Goal: Transaction & Acquisition: Purchase product/service

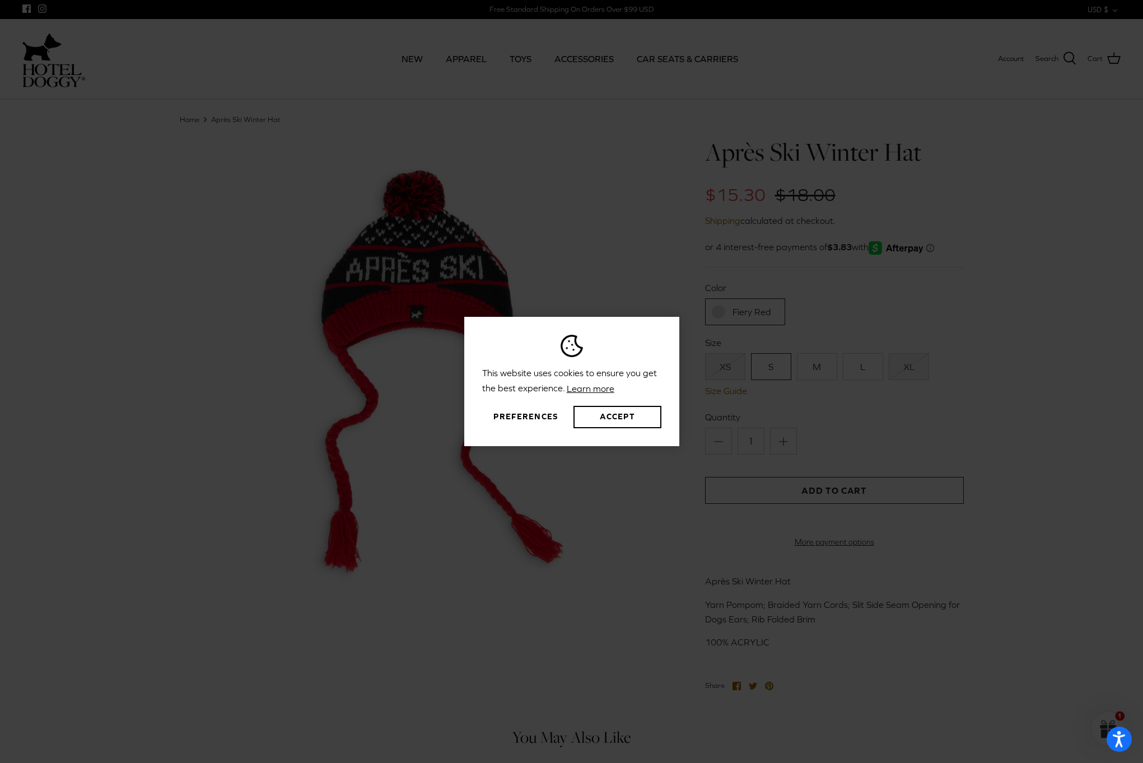
click at [603, 386] on link "Learn more" at bounding box center [590, 388] width 51 height 17
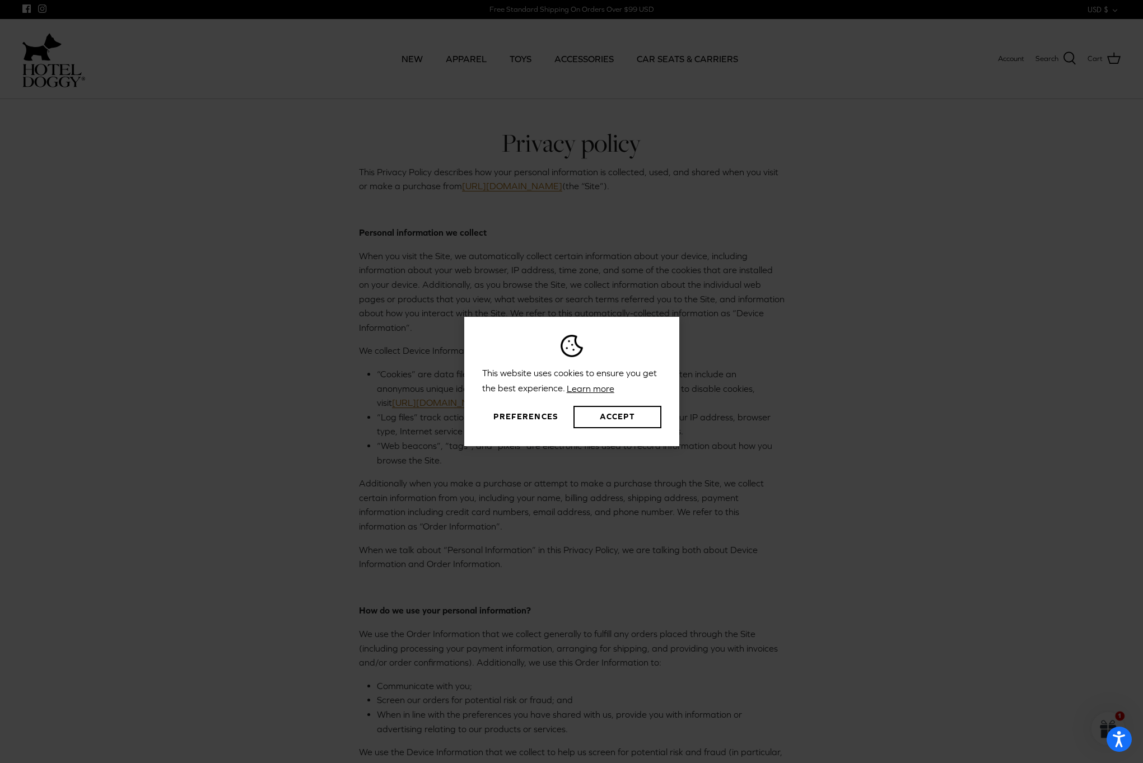
click at [581, 384] on link "Learn more" at bounding box center [590, 388] width 51 height 17
click at [797, 265] on div "This website uses cookies to ensure you get the best experience. Learn more Pre…" at bounding box center [571, 381] width 1143 height 763
click at [548, 414] on button "Preferences" at bounding box center [525, 417] width 87 height 22
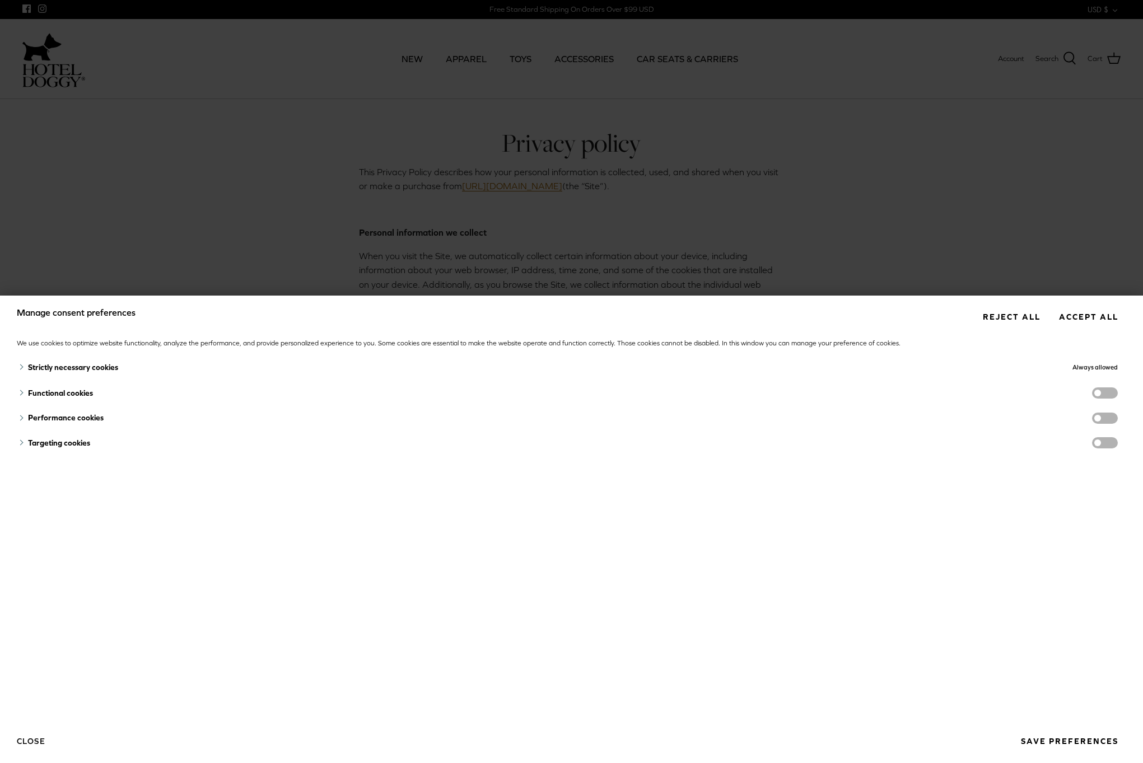
click at [1022, 318] on button "Reject all" at bounding box center [1012, 317] width 74 height 21
click at [1007, 317] on button "Reject all" at bounding box center [1012, 317] width 74 height 21
click at [1048, 235] on div "Manage consent preferences Reject all Accept all We use cookies to optimize web…" at bounding box center [571, 381] width 1143 height 763
click at [1073, 742] on button "Save preferences" at bounding box center [1070, 741] width 114 height 21
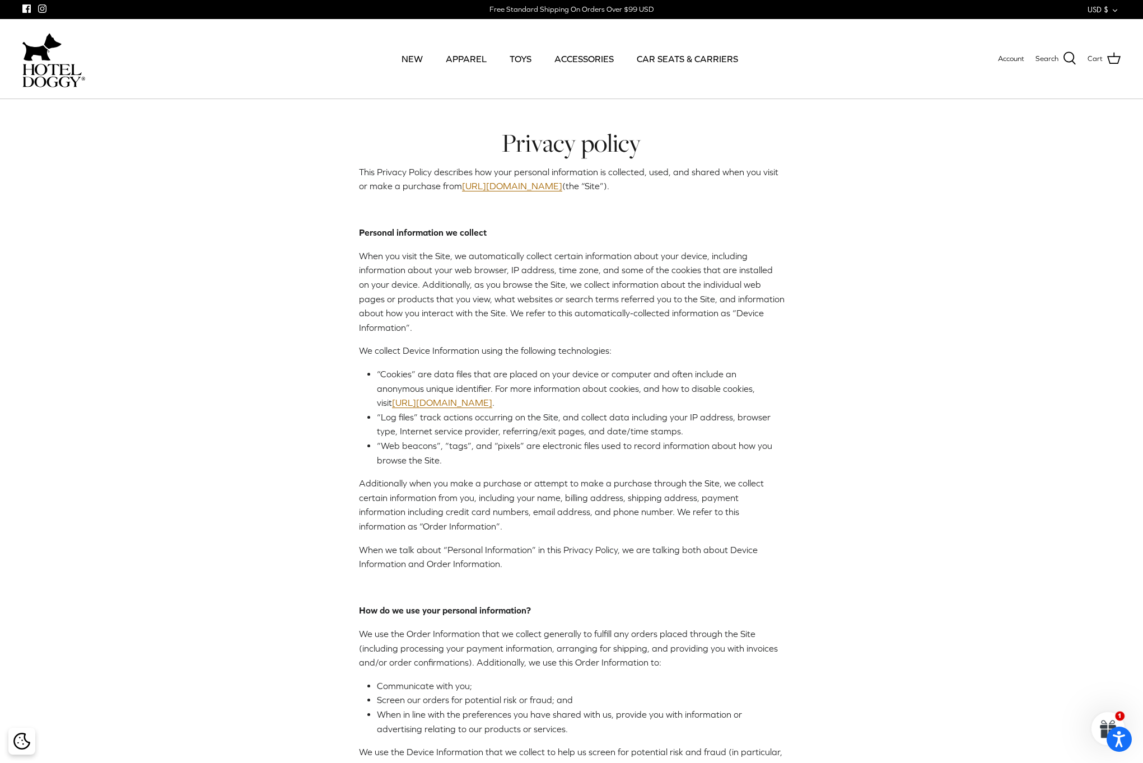
click at [35, 62] on img at bounding box center [41, 47] width 39 height 34
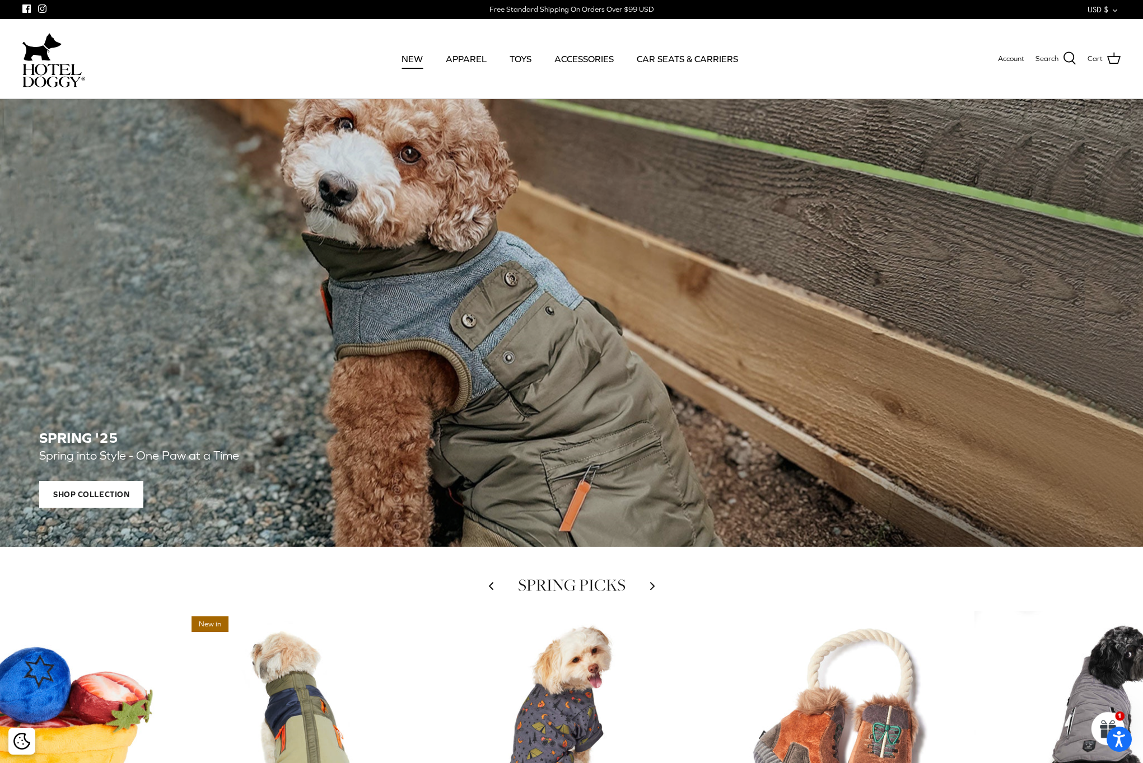
click at [417, 58] on link "NEW" at bounding box center [411, 59] width 41 height 38
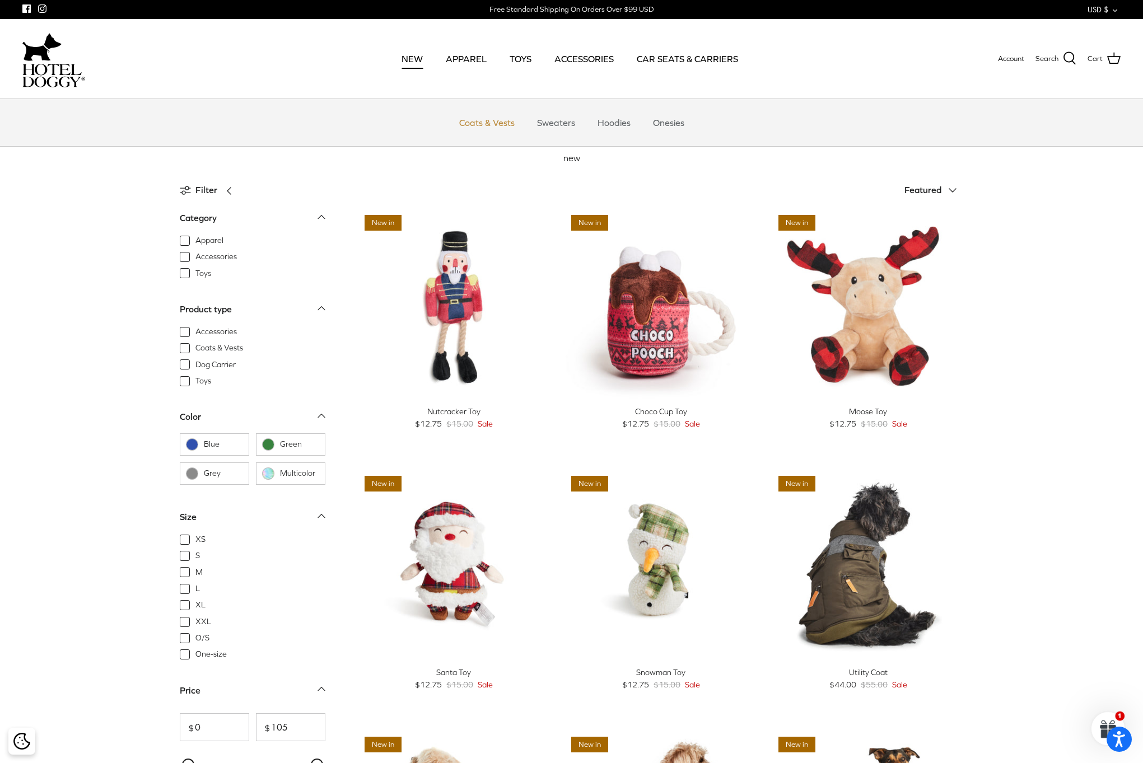
click at [481, 121] on link "Coats & Vests" at bounding box center [487, 123] width 76 height 34
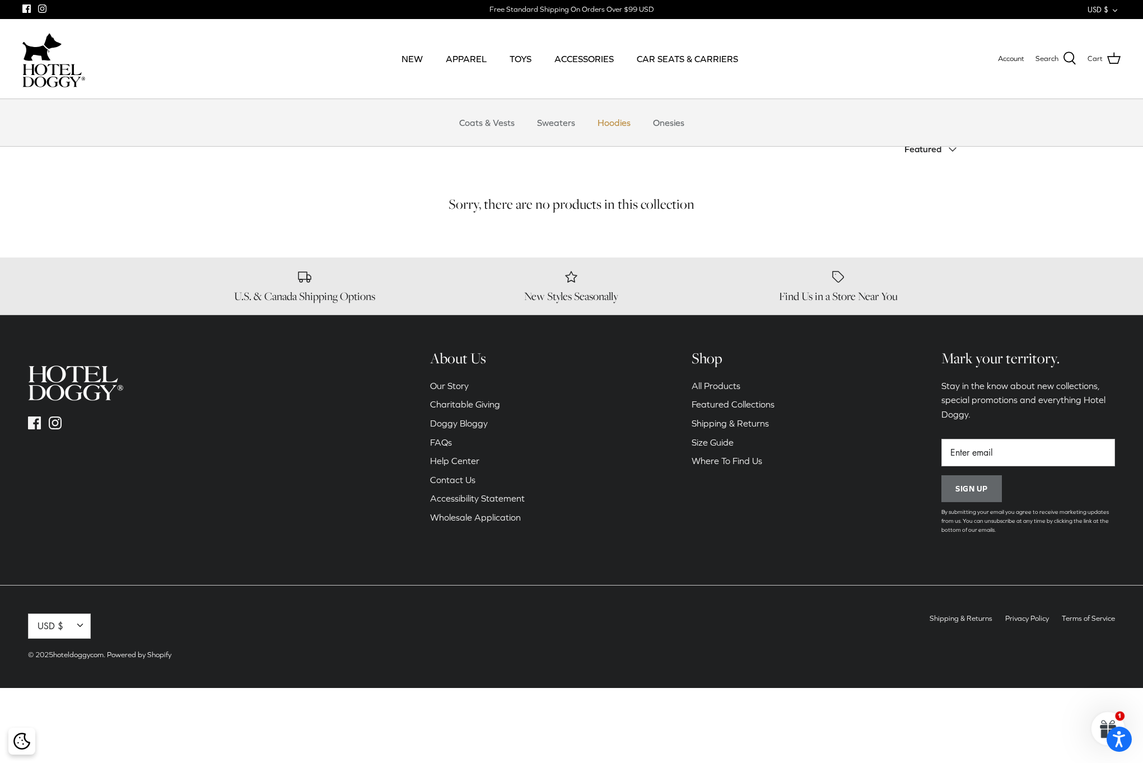
click at [603, 119] on link "Hoodies" at bounding box center [614, 123] width 53 height 34
click at [593, 60] on link "ACCESSORIES" at bounding box center [584, 59] width 80 height 38
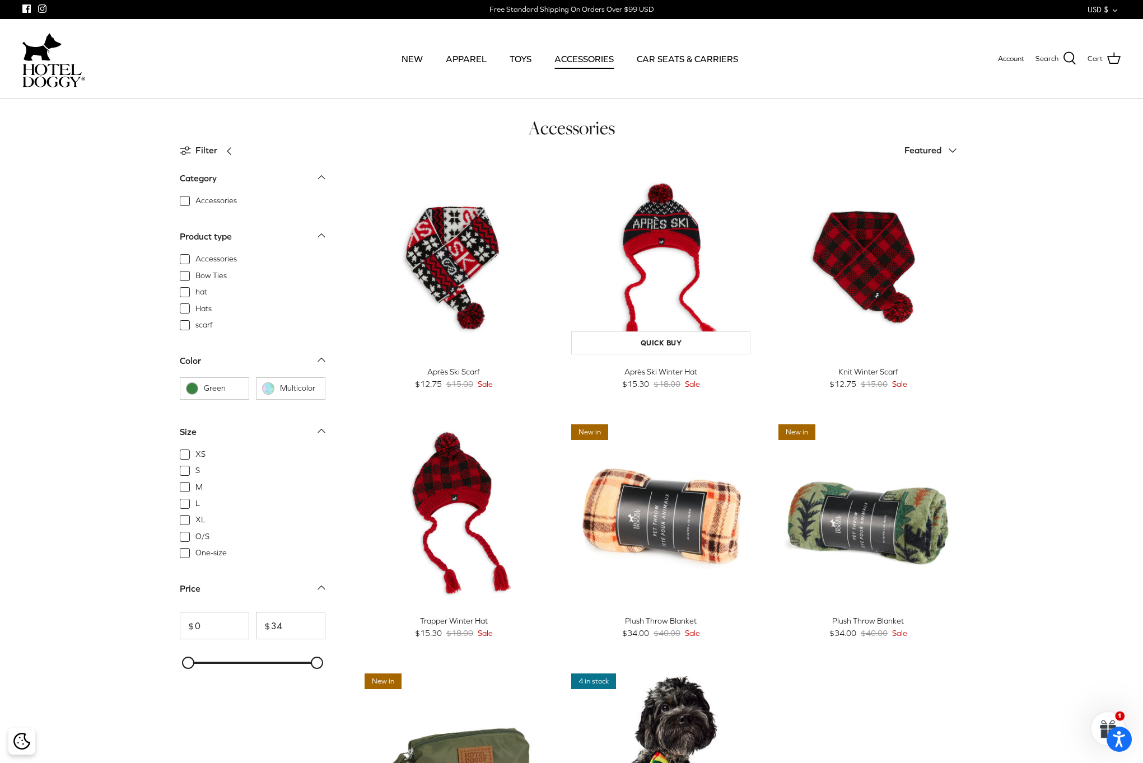
click at [660, 233] on img "Après Ski Winter Hat" at bounding box center [661, 265] width 190 height 190
click at [667, 234] on img "Après Ski Winter Hat" at bounding box center [661, 265] width 190 height 190
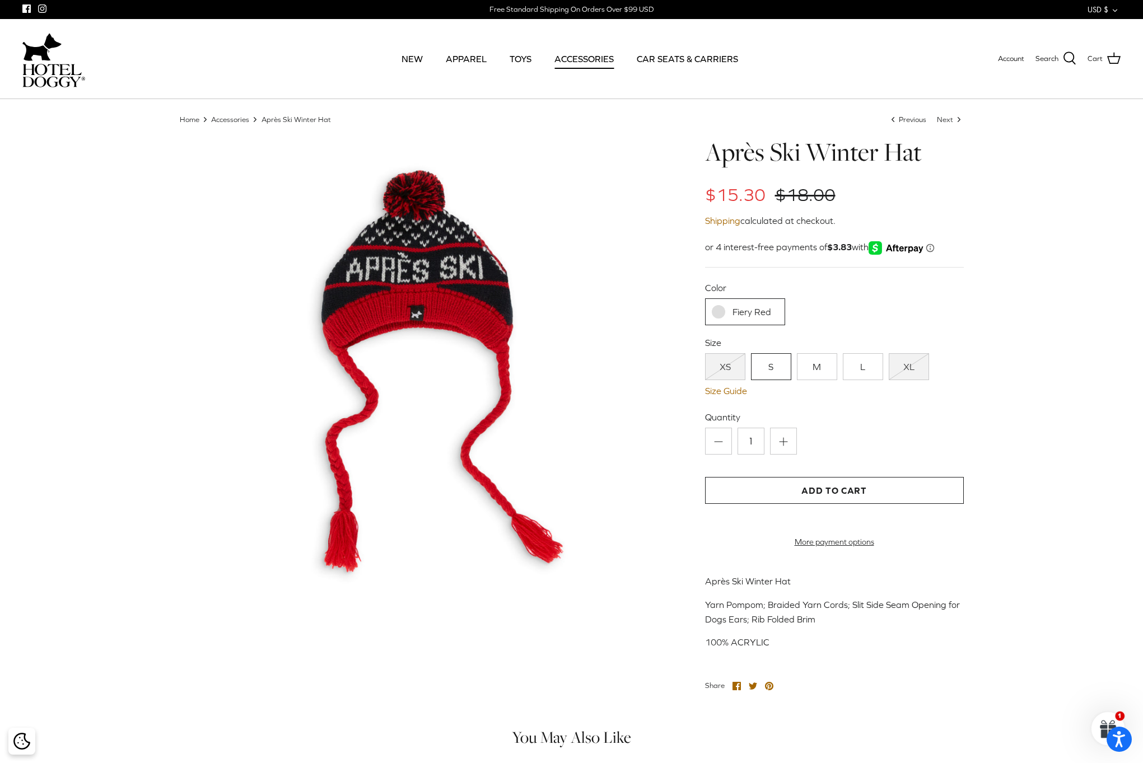
click at [772, 366] on link "S" at bounding box center [771, 366] width 40 height 27
click at [734, 389] on link "Size Guide" at bounding box center [834, 391] width 259 height 11
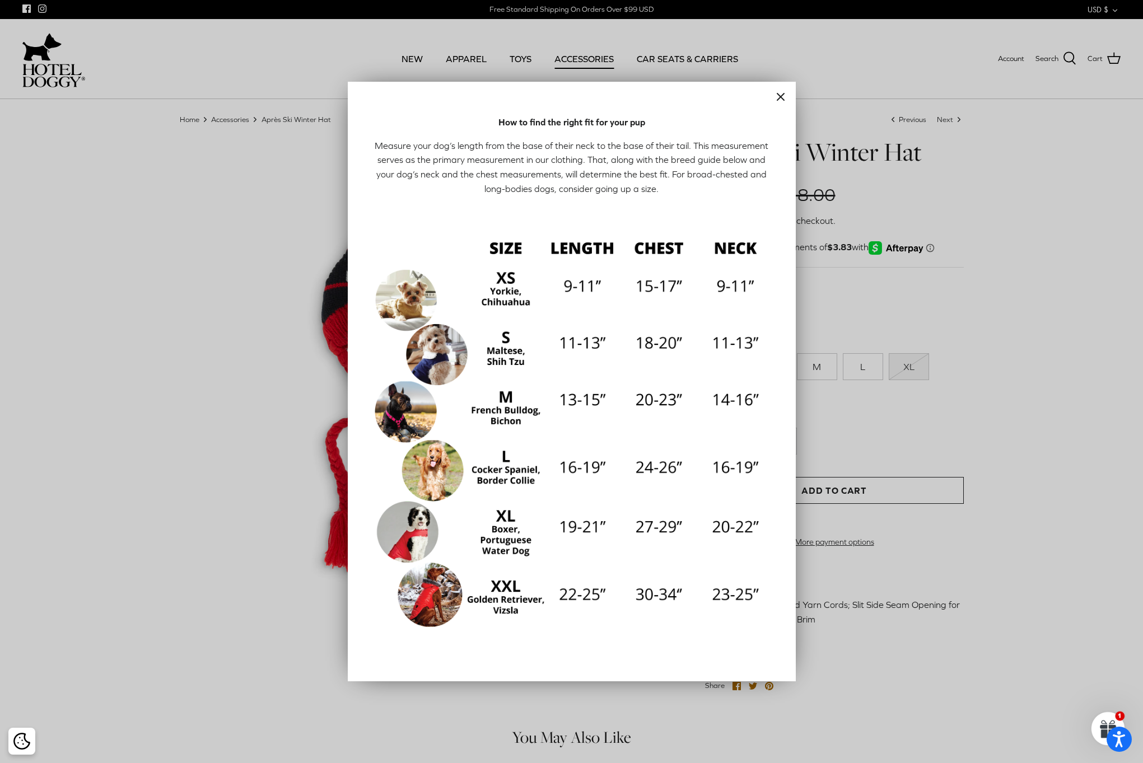
click at [780, 96] on icon "Close" at bounding box center [780, 96] width 13 height 13
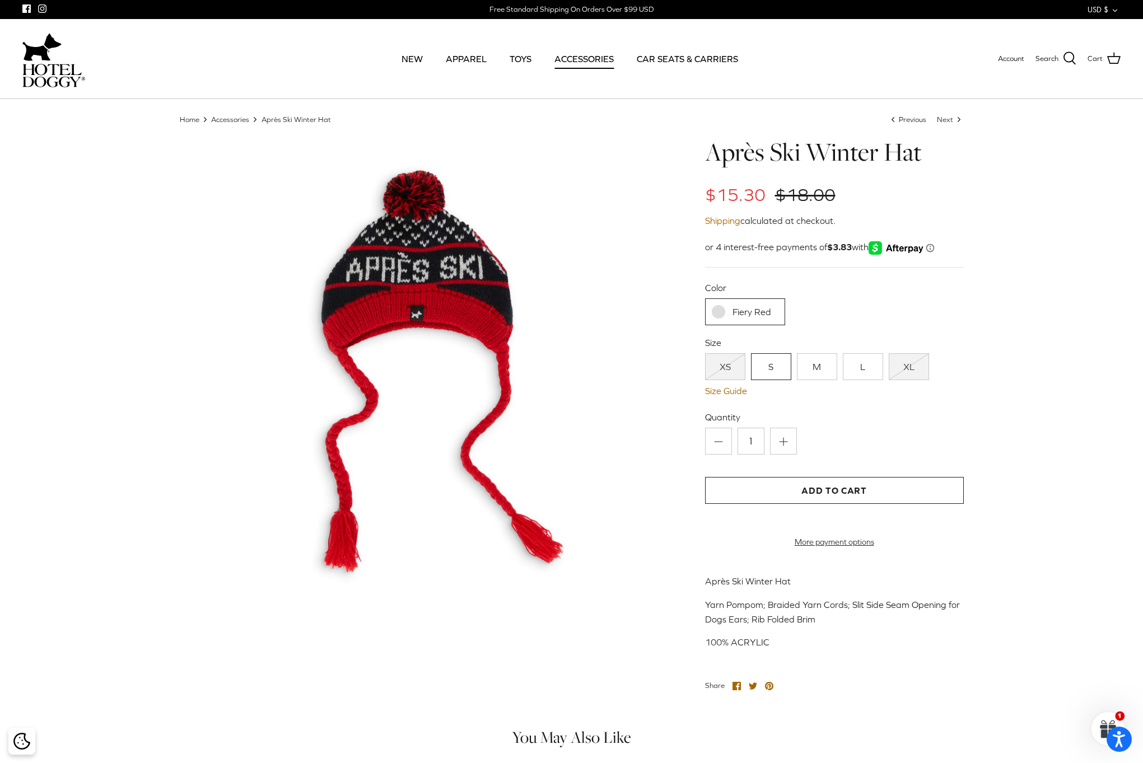
click at [856, 368] on link "L" at bounding box center [863, 366] width 40 height 27
click at [861, 367] on link "L" at bounding box center [863, 366] width 40 height 27
click at [735, 387] on link "Size Guide" at bounding box center [834, 391] width 259 height 11
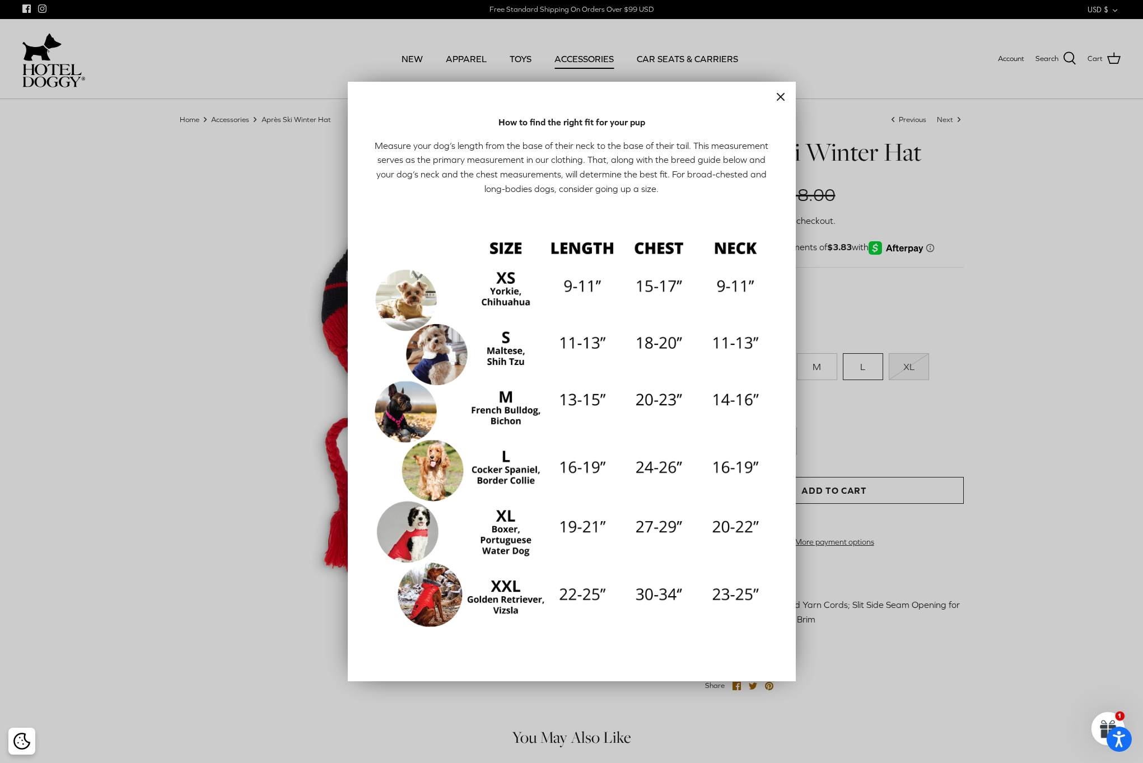
click at [850, 418] on div at bounding box center [571, 381] width 1143 height 763
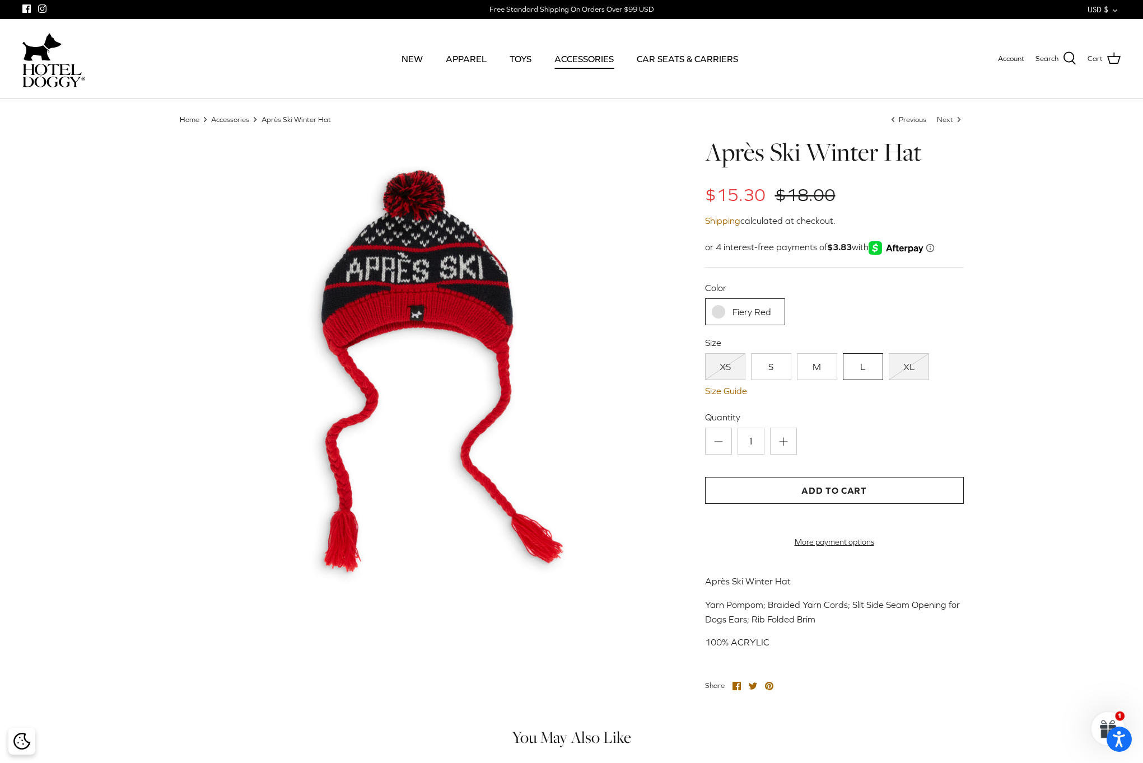
click at [866, 366] on link "L" at bounding box center [863, 366] width 40 height 27
click at [867, 366] on link "L" at bounding box center [863, 366] width 40 height 27
click at [831, 489] on button "Add to Cart" at bounding box center [834, 490] width 259 height 27
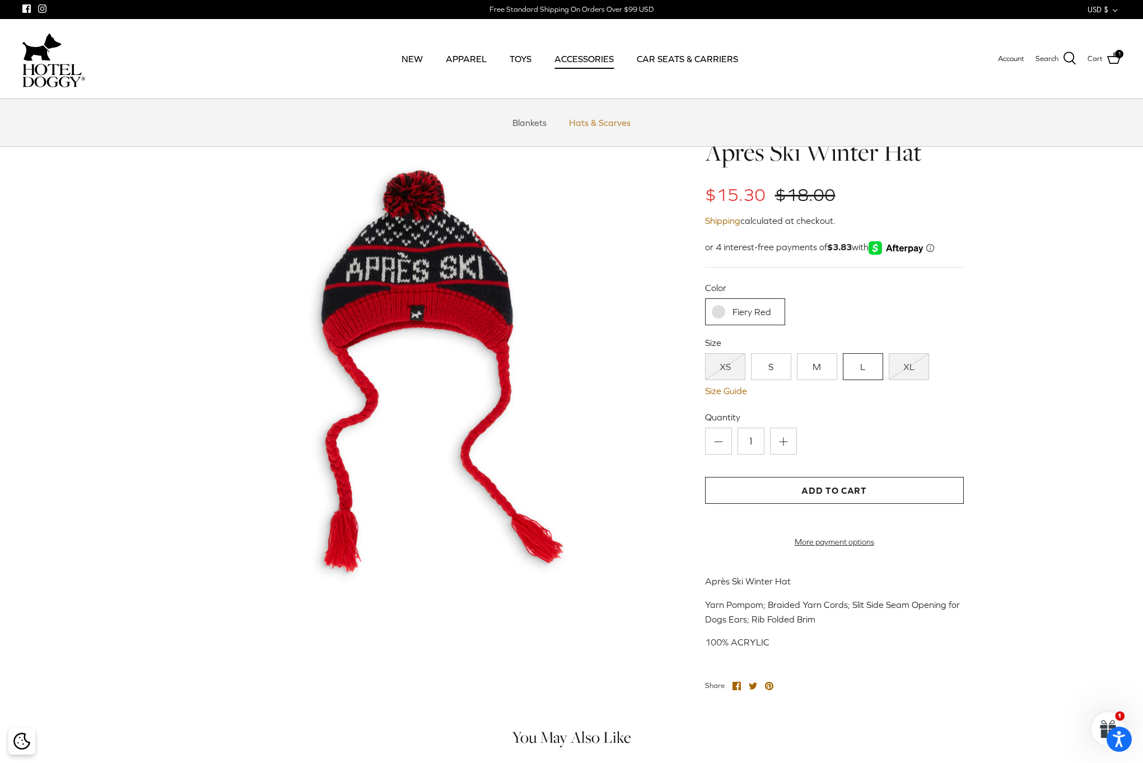
click at [577, 125] on link "Hats & Scarves" at bounding box center [600, 123] width 82 height 34
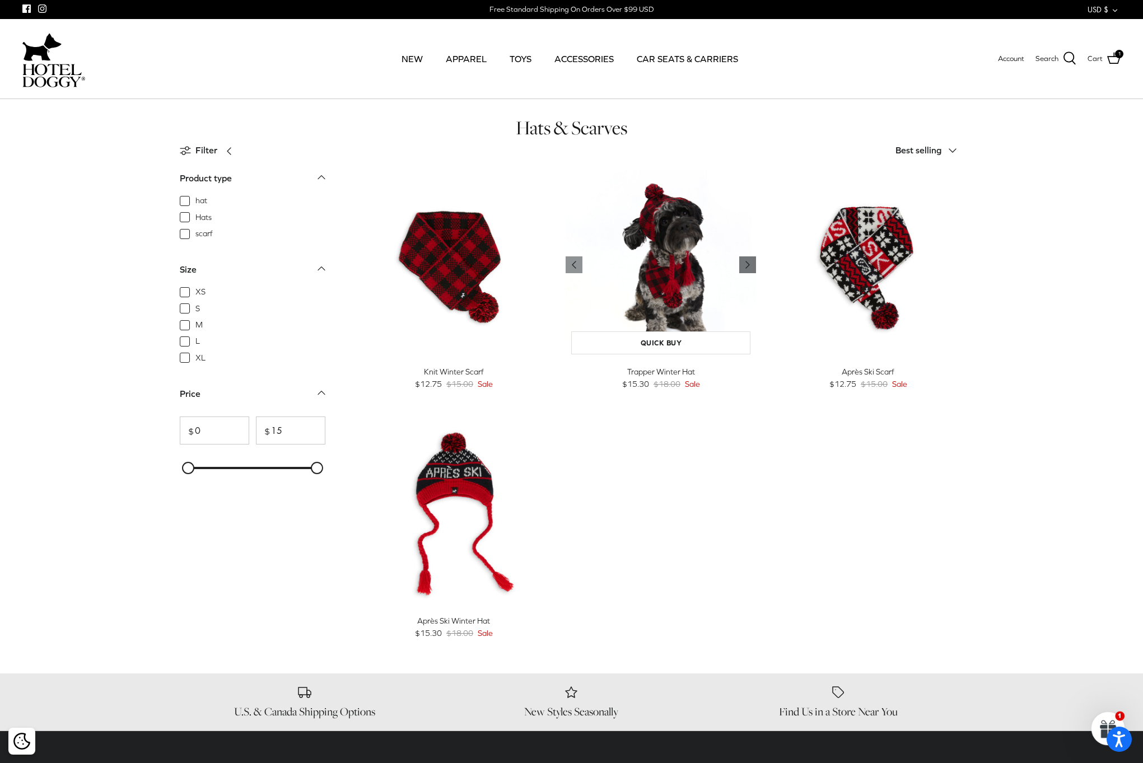
click at [751, 263] on icon "Right" at bounding box center [747, 264] width 13 height 13
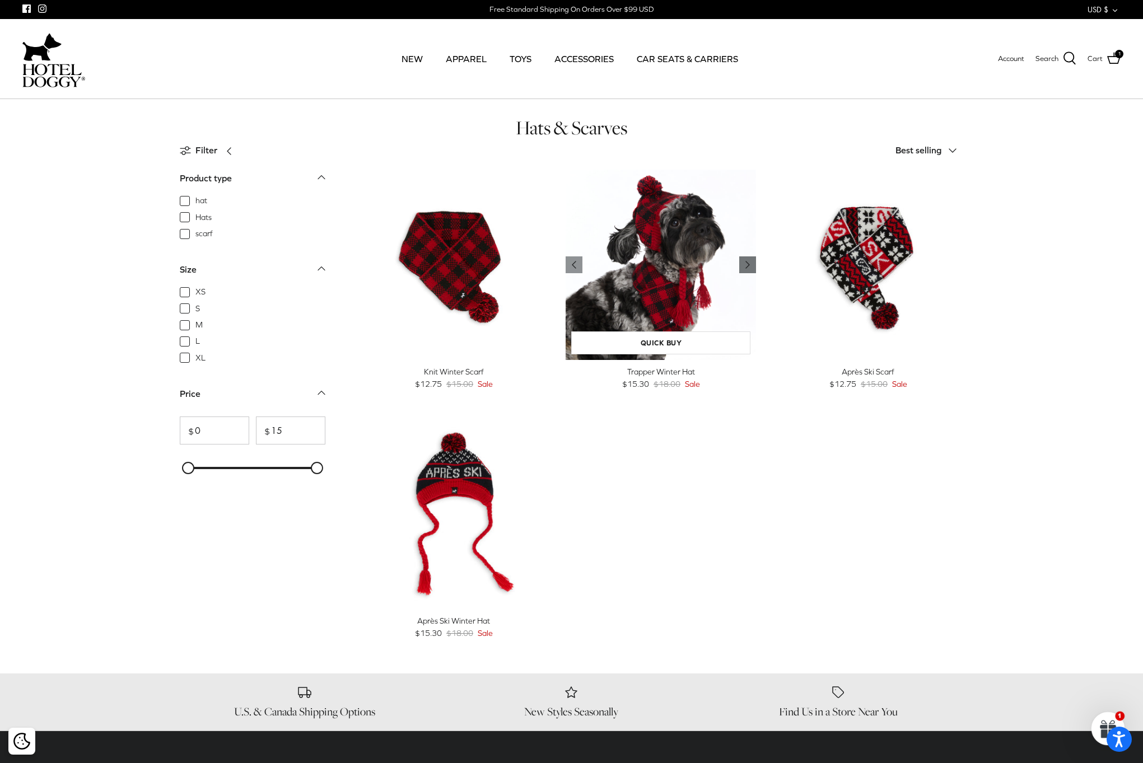
click at [751, 263] on icon "Right" at bounding box center [747, 264] width 13 height 13
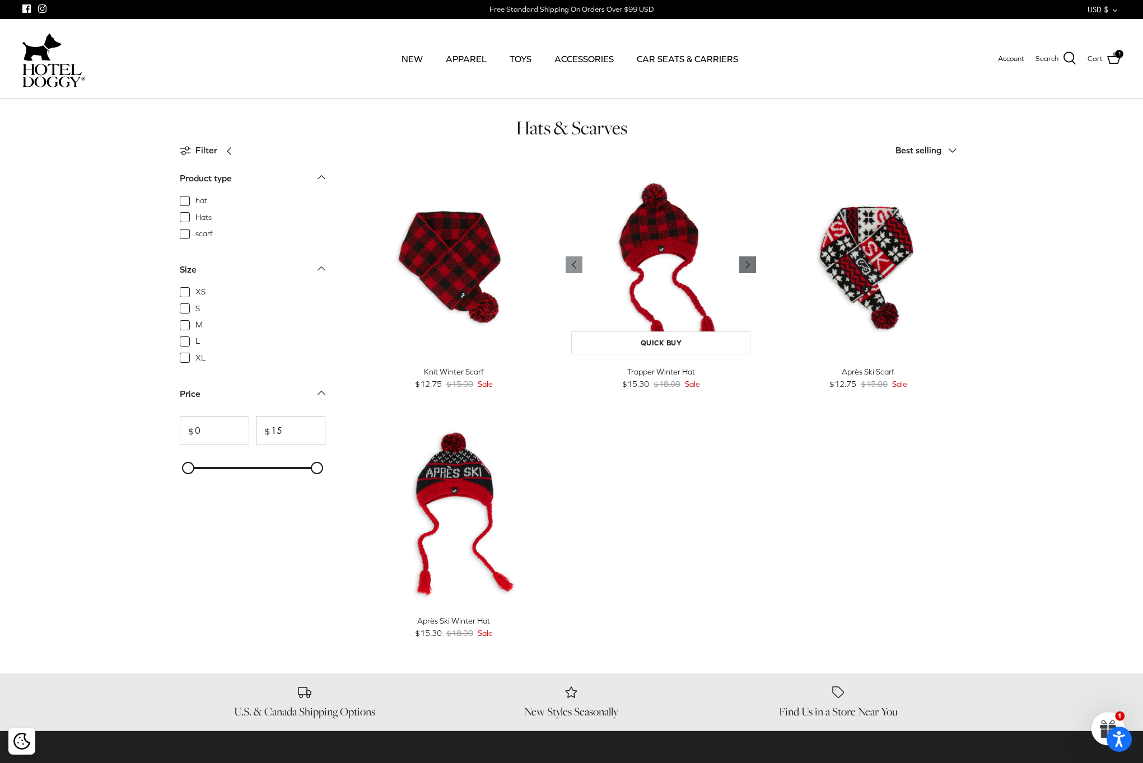
click at [751, 263] on icon "Right" at bounding box center [747, 264] width 13 height 13
click at [1117, 59] on icon at bounding box center [1113, 58] width 13 height 13
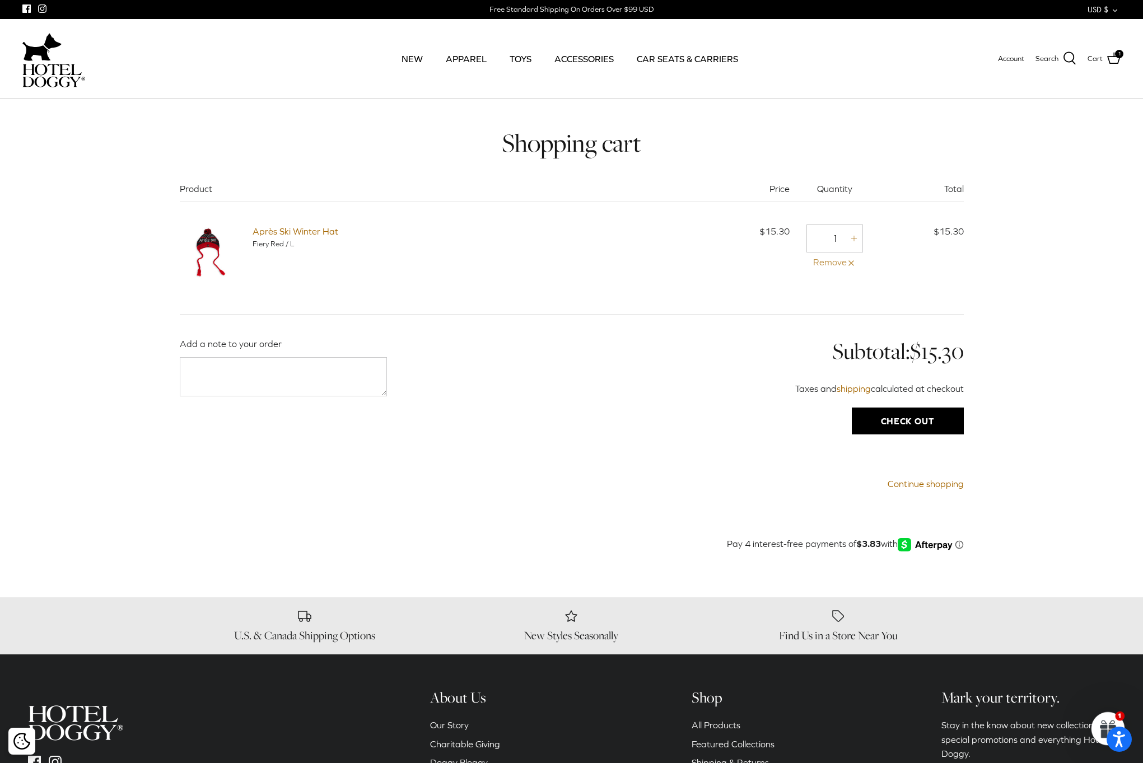
click at [832, 258] on link "Remove" at bounding box center [834, 262] width 57 height 15
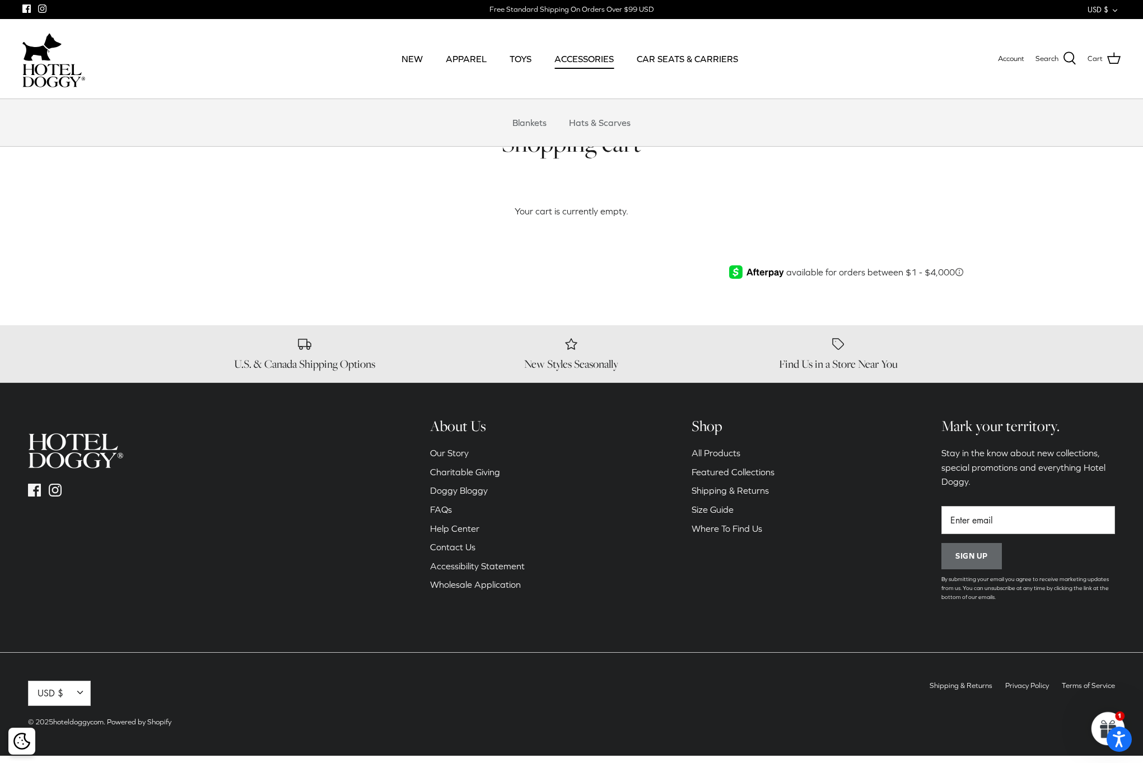
click at [589, 57] on link "ACCESSORIES" at bounding box center [584, 59] width 80 height 38
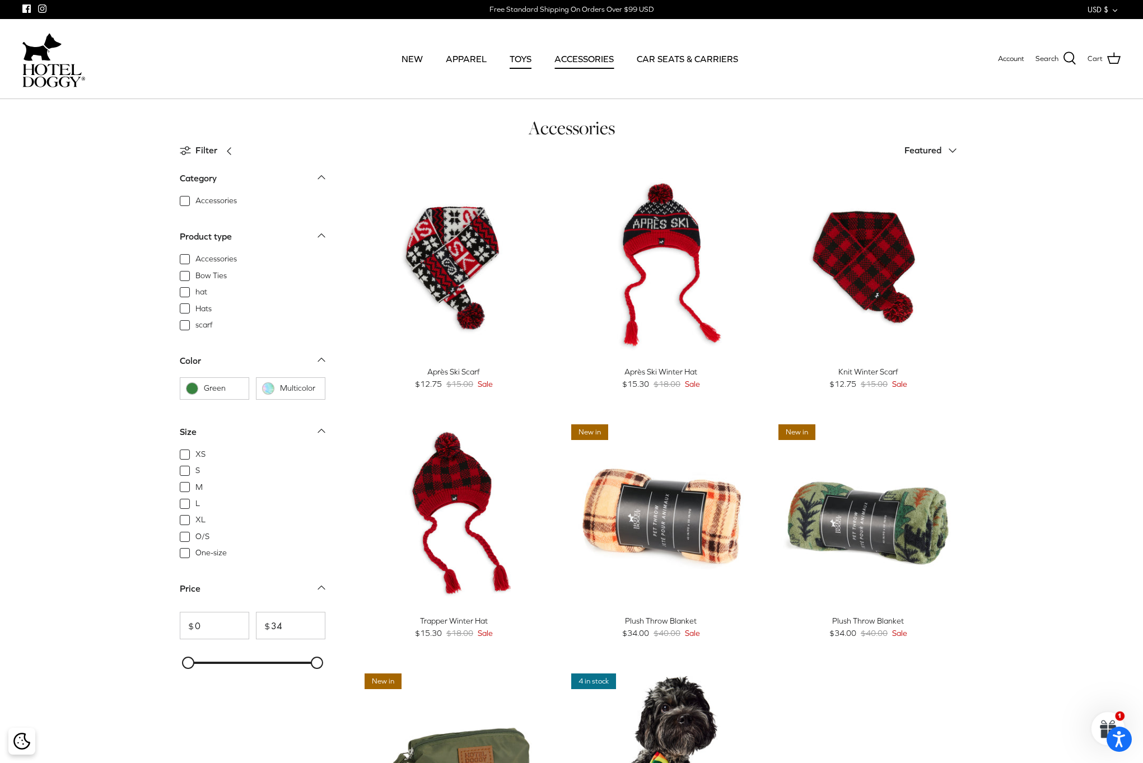
click at [519, 60] on link "TOYS" at bounding box center [521, 59] width 42 height 38
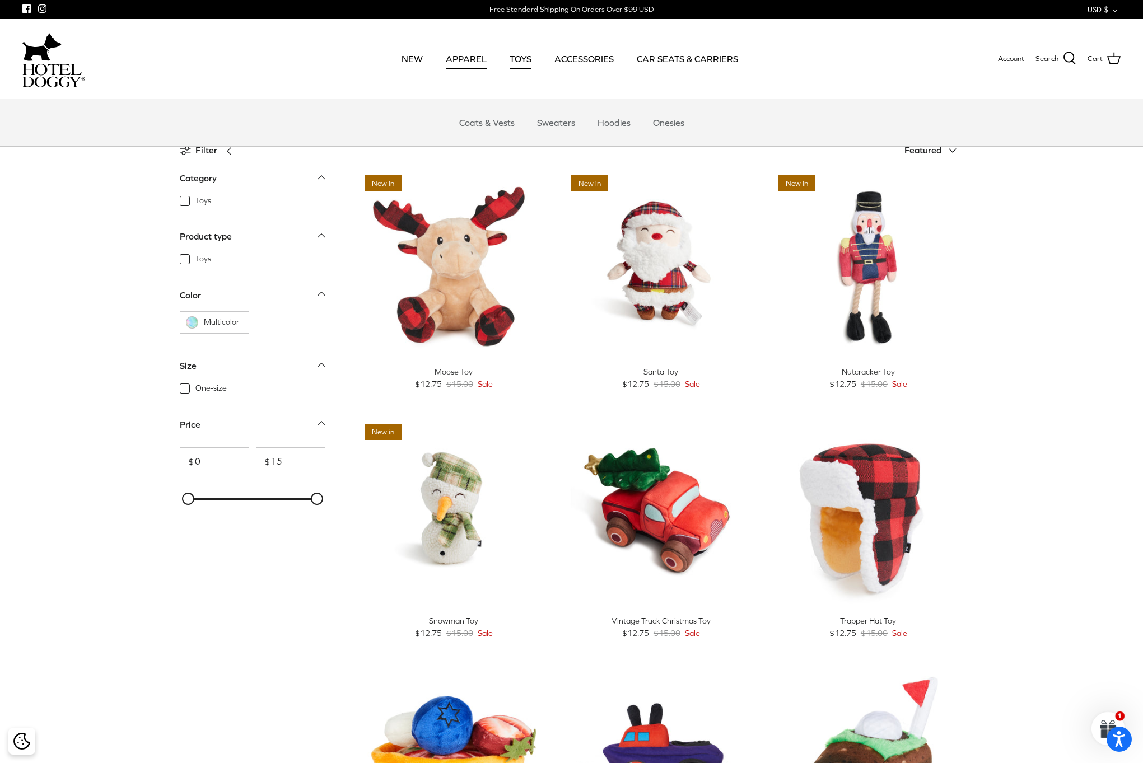
click at [459, 66] on link "APPAREL" at bounding box center [466, 59] width 61 height 38
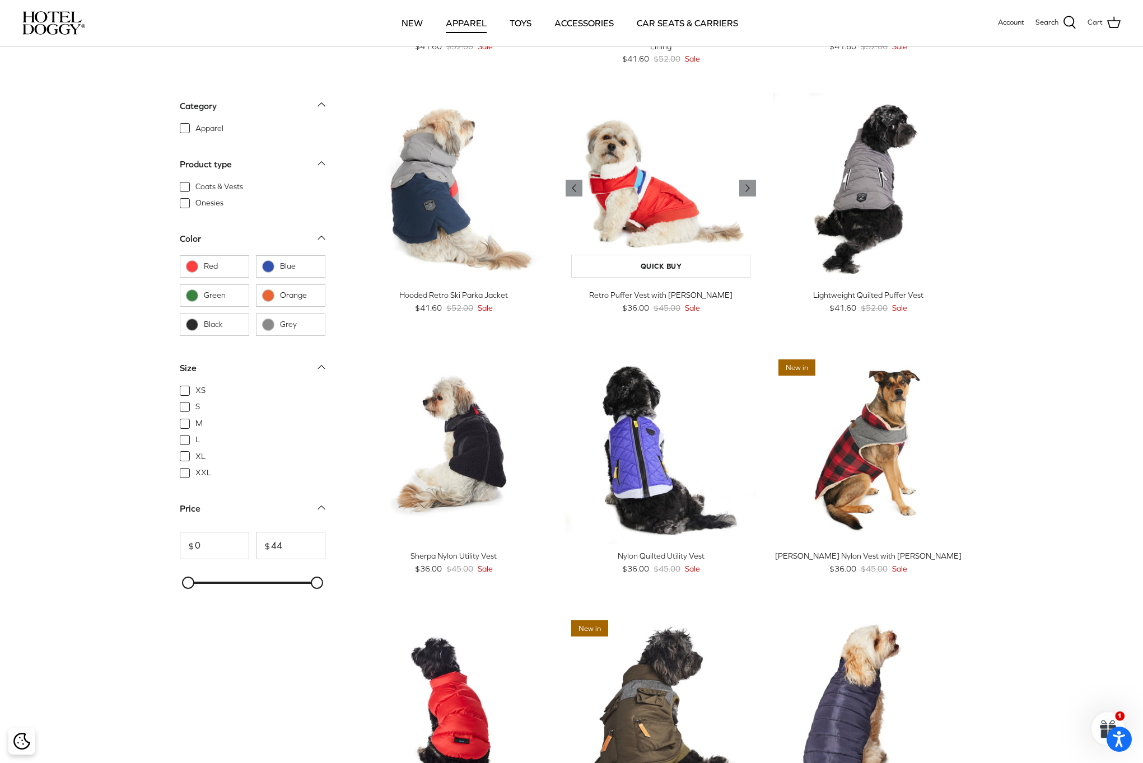
scroll to position [528, 0]
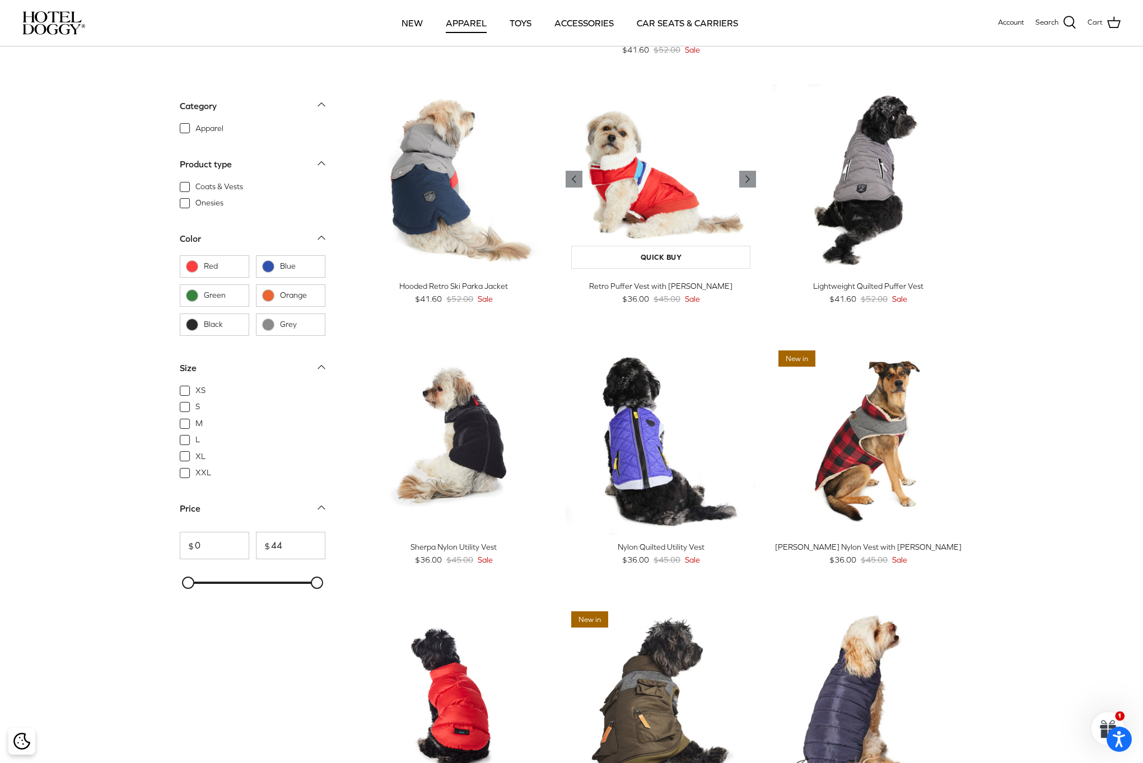
click at [623, 166] on img "Retro Puffer Vest with Sherpa Lining" at bounding box center [661, 179] width 190 height 190
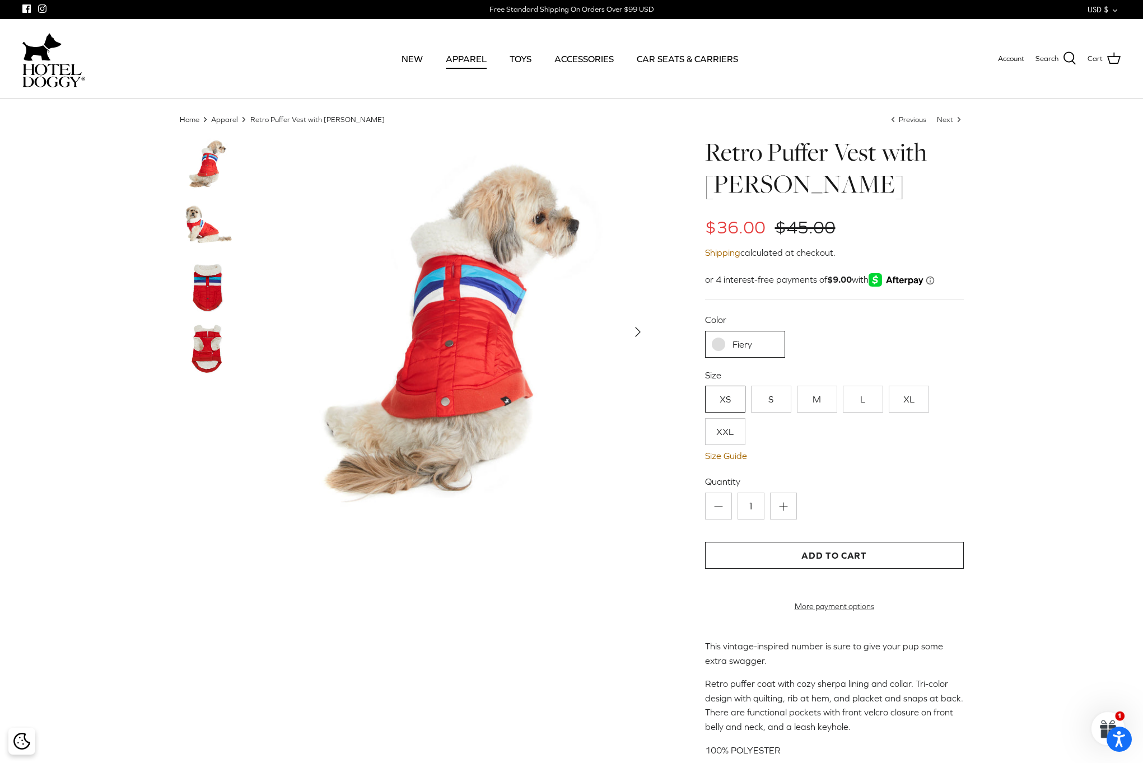
click at [203, 227] on img at bounding box center [208, 226] width 56 height 56
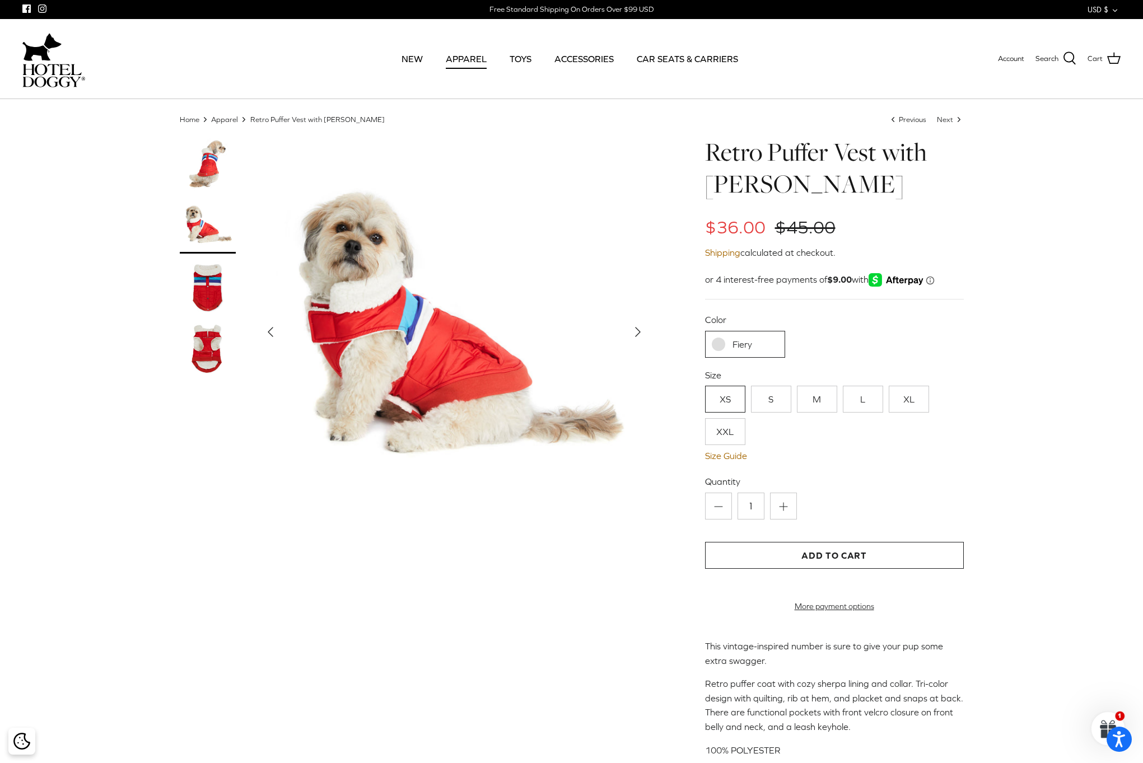
click at [204, 279] on img at bounding box center [208, 287] width 56 height 56
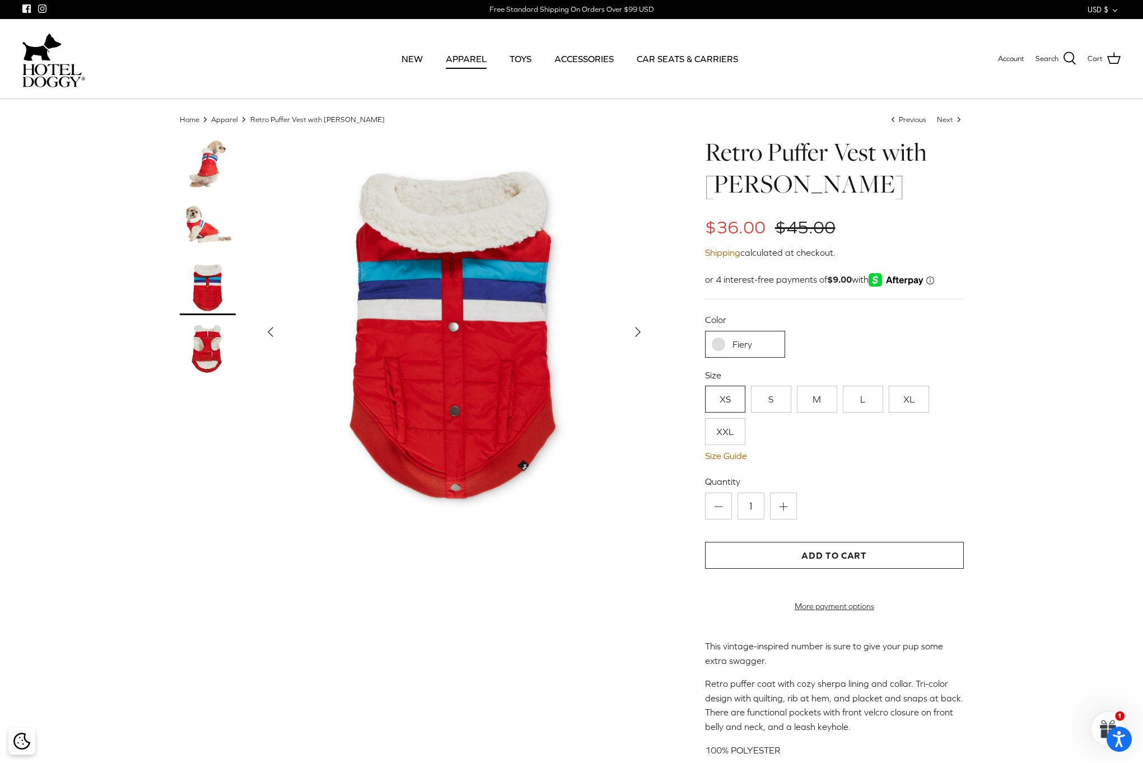
click at [209, 325] on img at bounding box center [208, 349] width 56 height 56
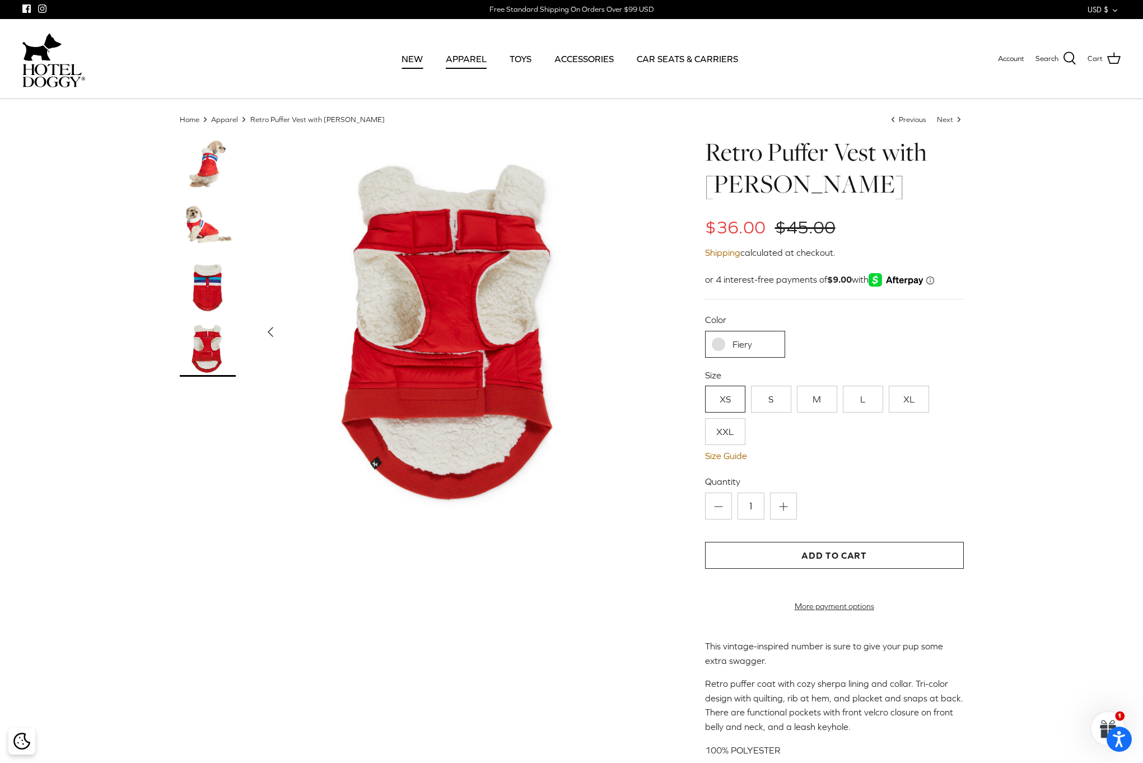
click at [415, 60] on link "NEW" at bounding box center [411, 59] width 41 height 38
